Goal: Task Accomplishment & Management: Manage account settings

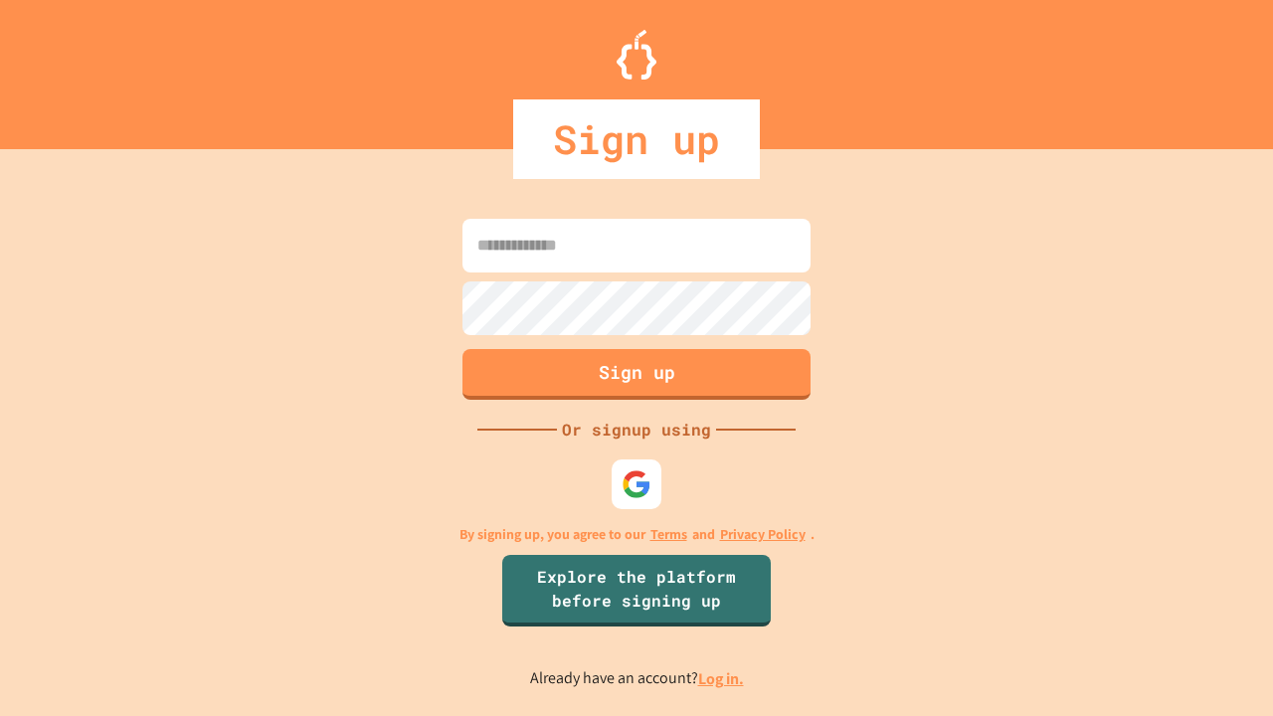
click at [722, 678] on link "Log in." at bounding box center [721, 678] width 46 height 21
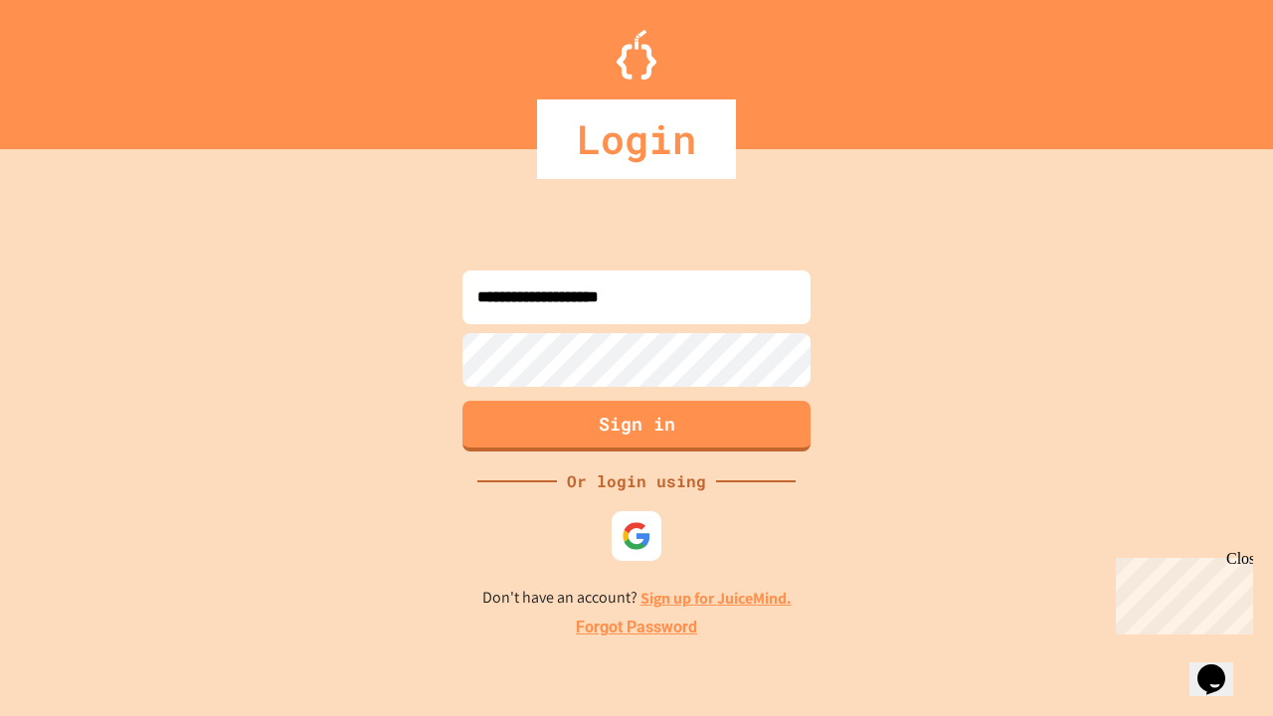
type input "**********"
